Goal: Task Accomplishment & Management: Use online tool/utility

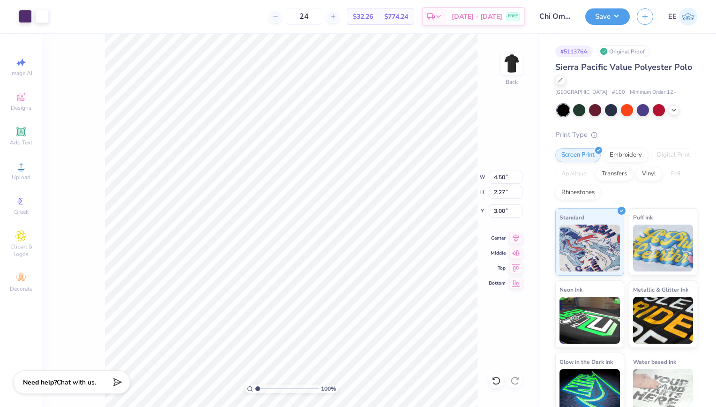
type input "4.73"
type input "2.38"
click at [518, 236] on icon at bounding box center [515, 236] width 13 height 11
click at [608, 18] on button "Save" at bounding box center [607, 15] width 45 height 16
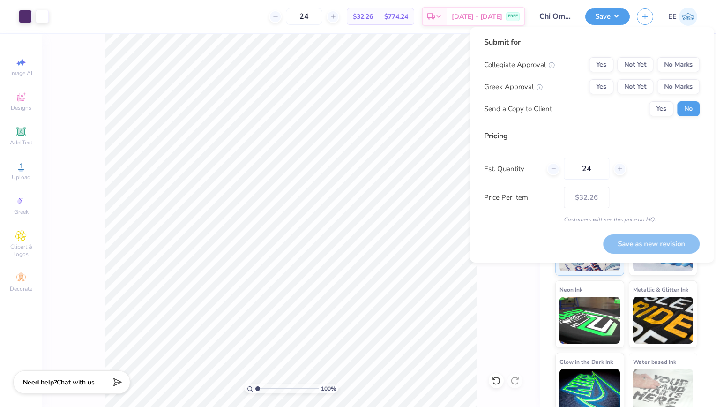
click at [703, 66] on div "Submit for Collegiate Approval Yes Not Yet No Marks Greek Approval Yes Not Yet …" at bounding box center [592, 144] width 244 height 235
click at [691, 65] on button "No Marks" at bounding box center [678, 64] width 43 height 15
click at [608, 86] on button "Yes" at bounding box center [601, 86] width 24 height 15
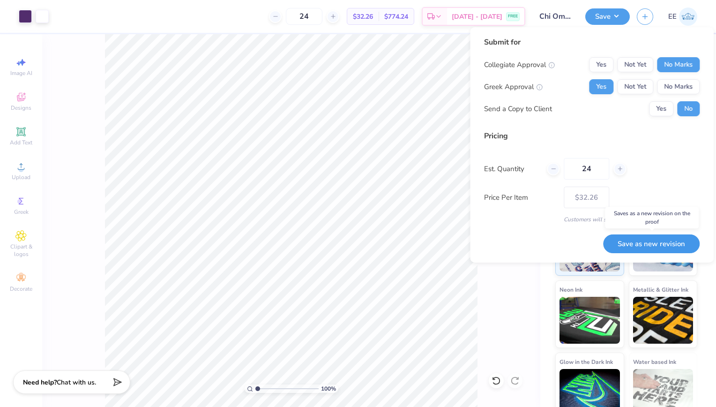
click at [625, 246] on button "Save as new revision" at bounding box center [651, 243] width 97 height 19
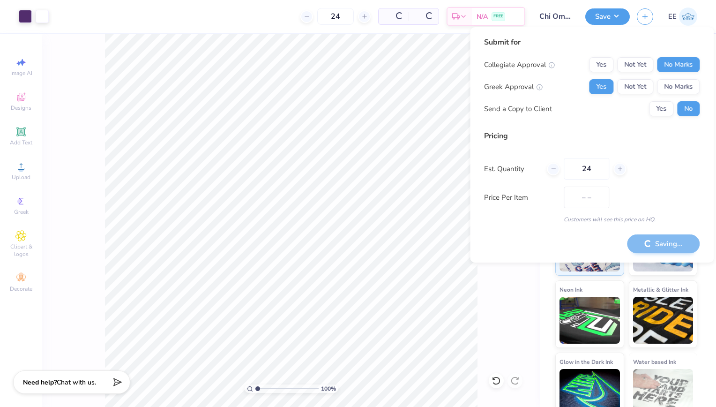
type input "$32.26"
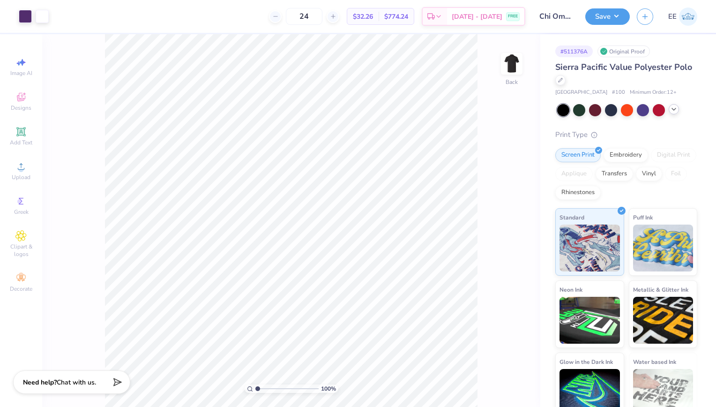
click at [672, 106] on icon at bounding box center [673, 108] width 7 height 7
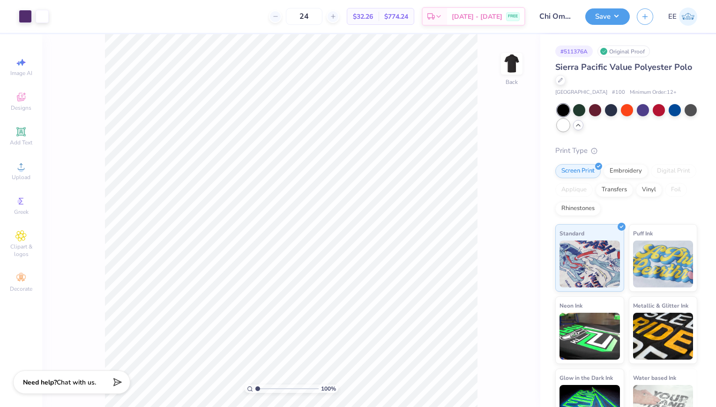
click at [569, 122] on div at bounding box center [563, 125] width 12 height 12
click at [44, 20] on div at bounding box center [42, 15] width 13 height 13
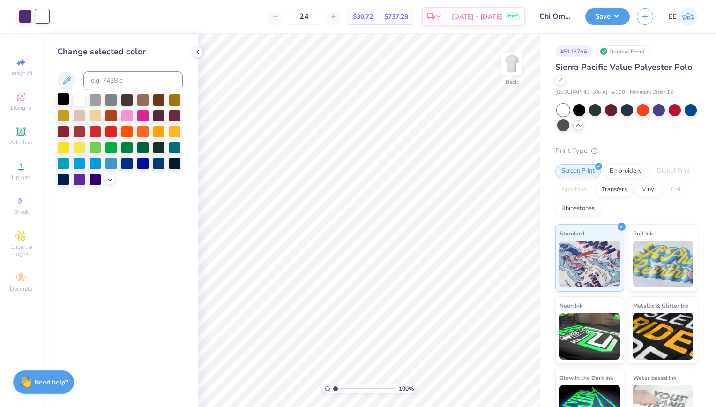
click at [66, 96] on div at bounding box center [63, 99] width 12 height 12
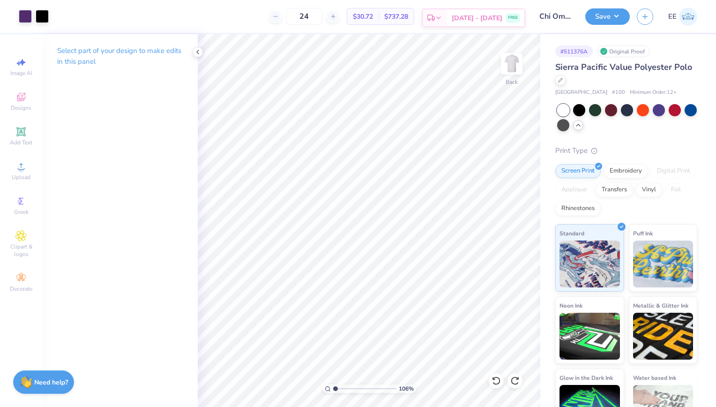
type input "1.05756211946878"
